Goal: Download file/media

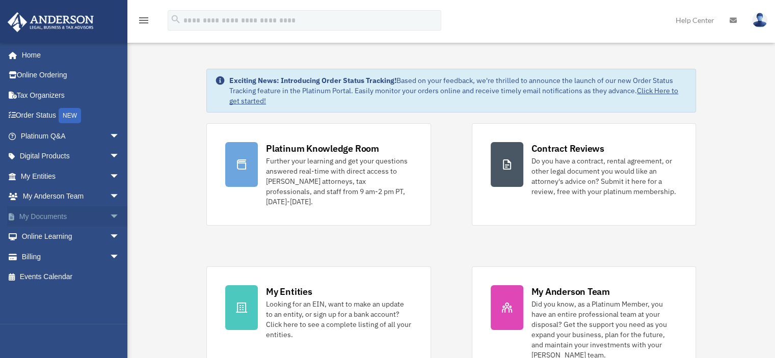
click at [54, 214] on link "My Documents arrow_drop_down" at bounding box center [71, 216] width 128 height 20
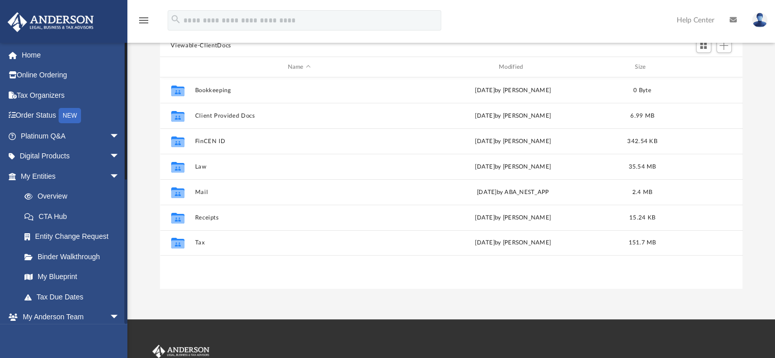
scroll to position [67, 0]
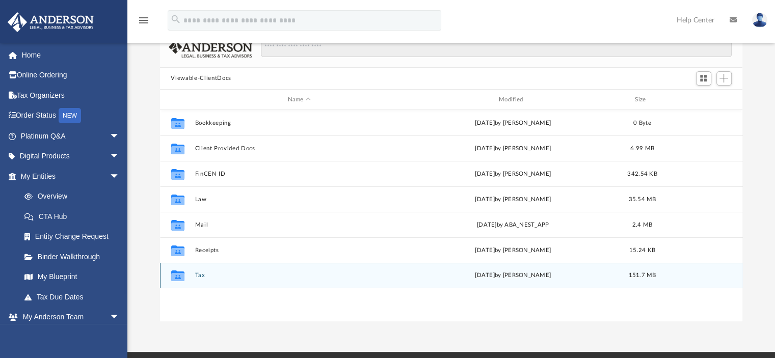
click at [232, 276] on button "Tax" at bounding box center [299, 276] width 209 height 7
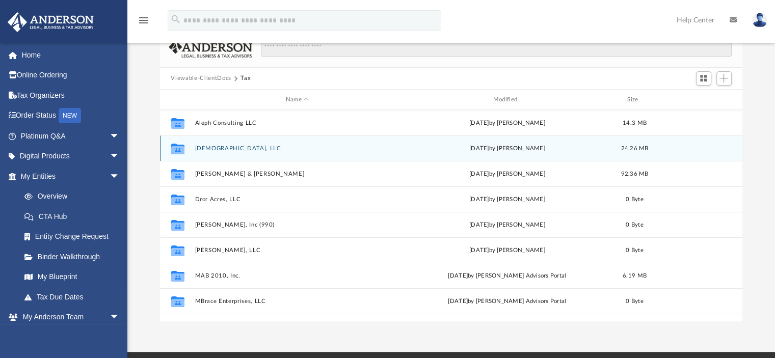
click at [246, 147] on button "[DEMOGRAPHIC_DATA], LLC" at bounding box center [297, 148] width 205 height 7
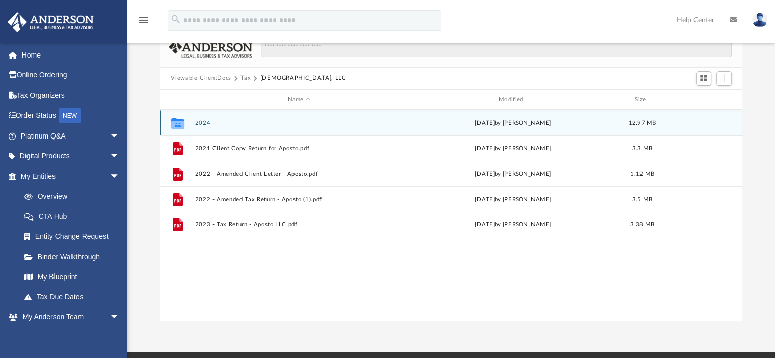
click at [204, 121] on button "2024" at bounding box center [299, 123] width 209 height 7
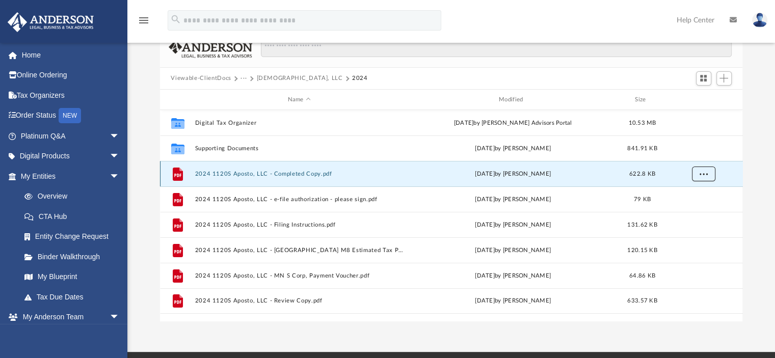
click at [704, 175] on span "More options" at bounding box center [703, 174] width 8 height 6
click at [693, 211] on li "Download" at bounding box center [694, 210] width 30 height 11
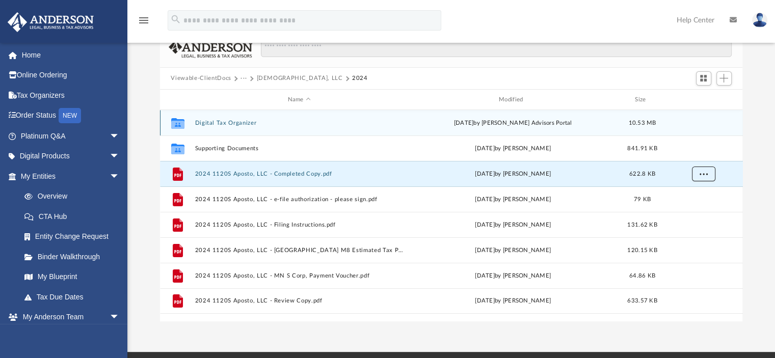
scroll to position [31, 0]
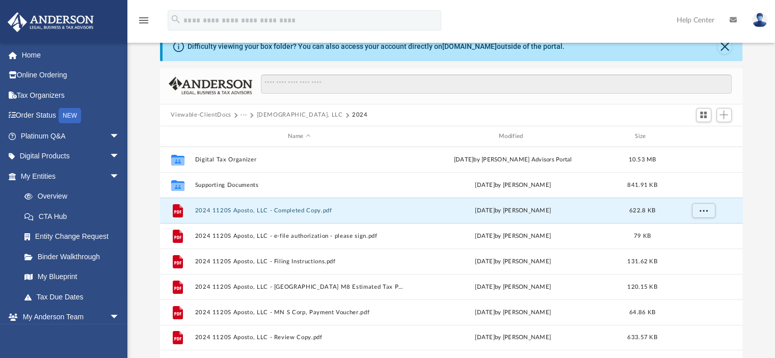
click at [243, 114] on button "···" at bounding box center [244, 115] width 7 height 9
click at [249, 131] on li "Tax" at bounding box center [251, 132] width 10 height 11
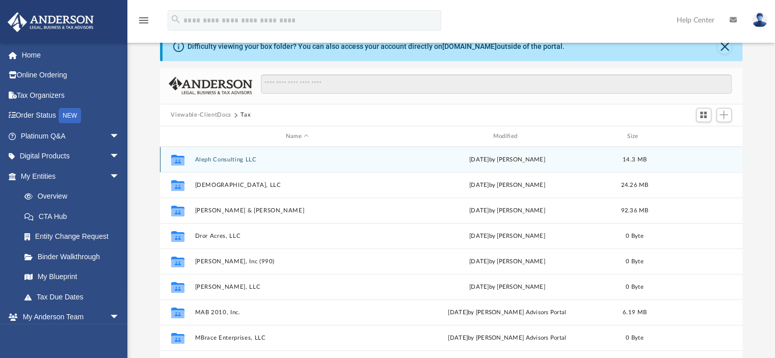
click at [242, 165] on div "Collaborated Folder Aleph Consulting LLC [DATE] by [PERSON_NAME] 14.3 MB" at bounding box center [451, 159] width 583 height 25
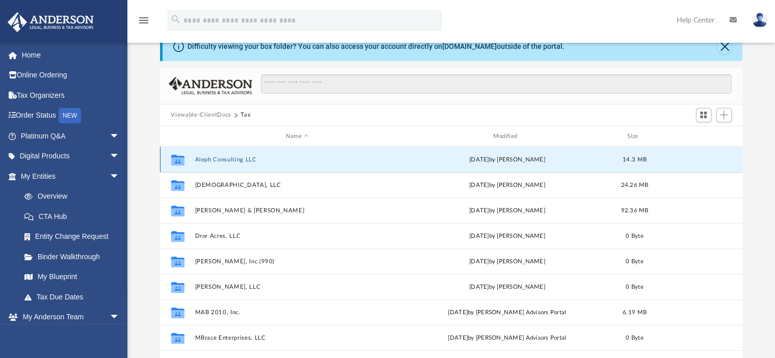
click at [242, 165] on div "Collaborated Folder Aleph Consulting LLC [DATE] by [PERSON_NAME] 14.3 MB" at bounding box center [451, 159] width 583 height 25
click at [272, 161] on button "Aleph Consulting LLC" at bounding box center [297, 159] width 205 height 7
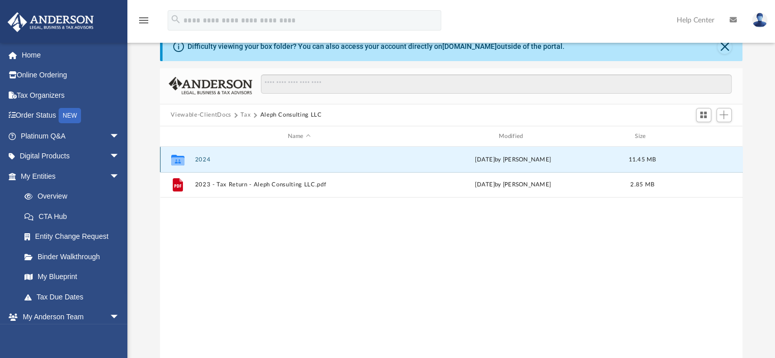
click at [196, 158] on button "2024" at bounding box center [299, 159] width 209 height 7
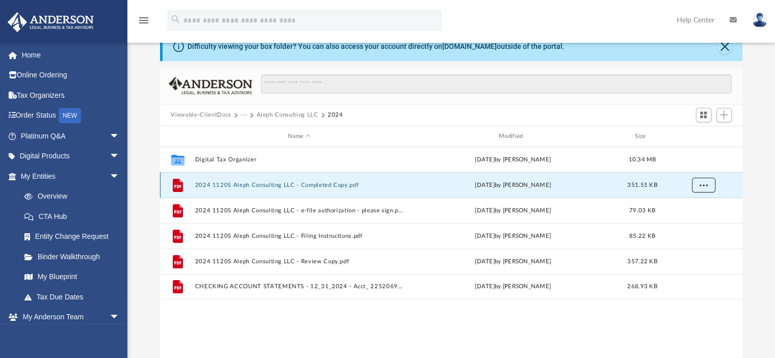
click at [701, 183] on span "More options" at bounding box center [703, 185] width 8 height 6
click at [688, 221] on li "Download" at bounding box center [694, 222] width 30 height 11
